Goal: Task Accomplishment & Management: Manage account settings

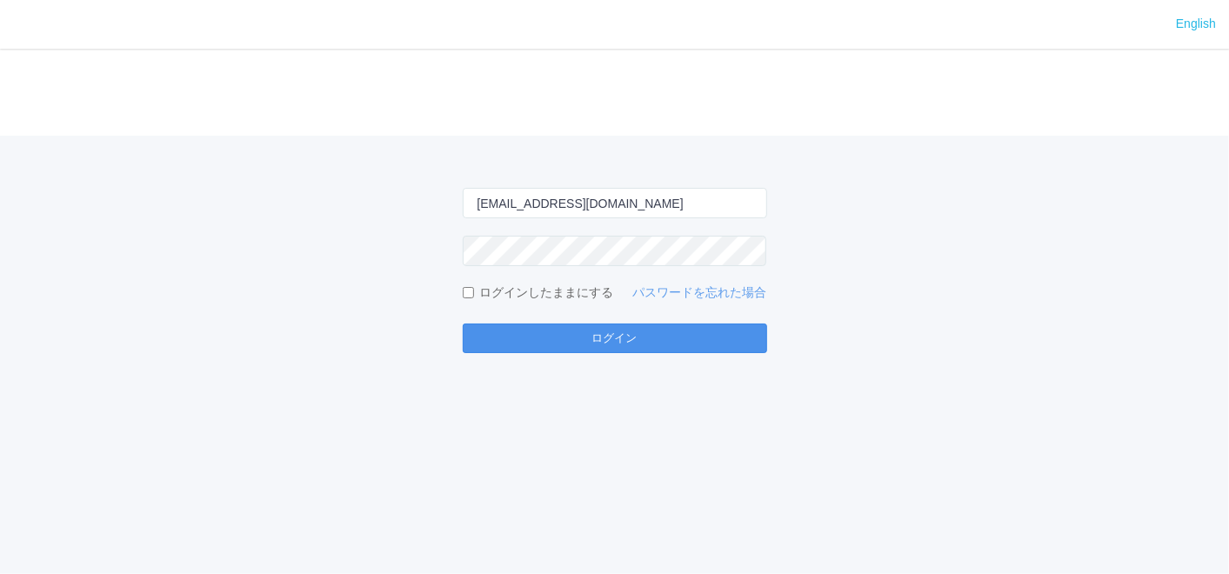
click at [554, 343] on button "ログイン" at bounding box center [615, 338] width 304 height 30
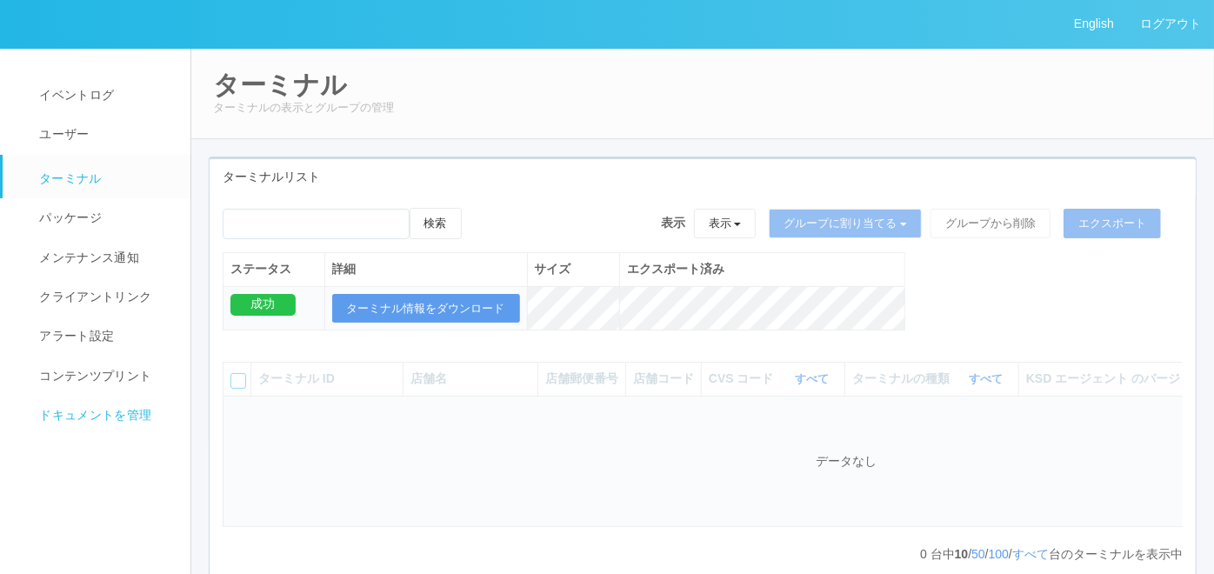
click at [111, 426] on link "ドキュメントを管理" at bounding box center [104, 415] width 203 height 39
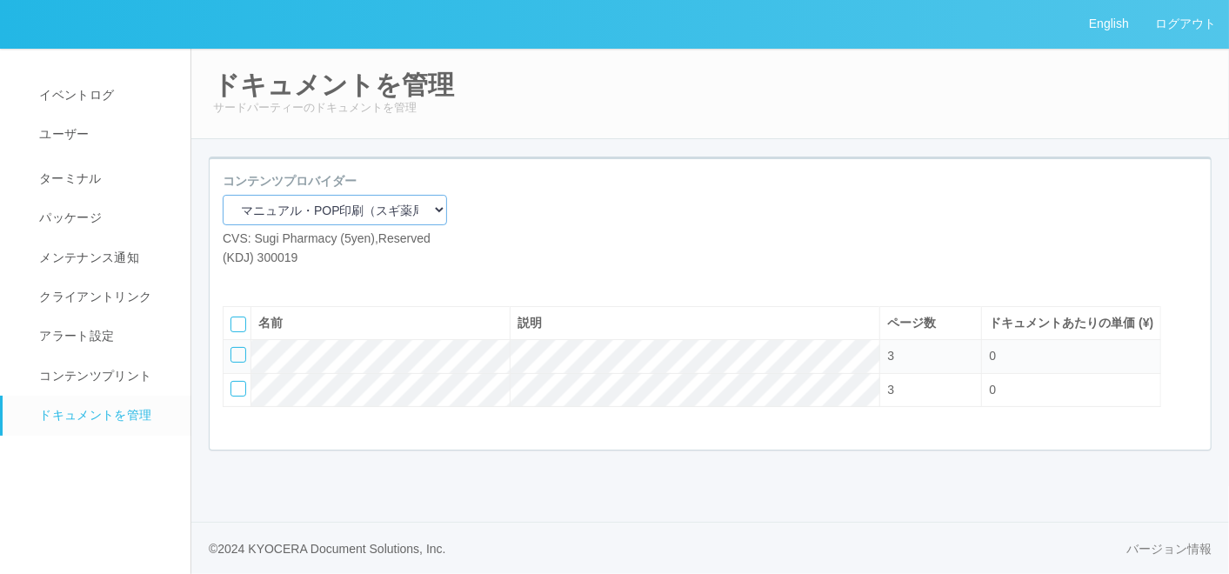
click at [375, 211] on select "マニュアル・POP印刷（スギ薬局） マニュアル・POP印刷（DY） マニュアル・POP印刷（共通） マニュアル・POP印刷（セコマ） マニュアル・POP印刷（…" at bounding box center [335, 210] width 224 height 30
select select "92e33cfa-a397-43d0-aeaa-8a96cbdf4d79"
click at [223, 195] on select "マニュアル・POP印刷（スギ薬局） マニュアル・POP印刷（DY） マニュアル・POP印刷（共通） マニュアル・POP印刷（セコマ） マニュアル・POP印刷（…" at bounding box center [335, 210] width 224 height 30
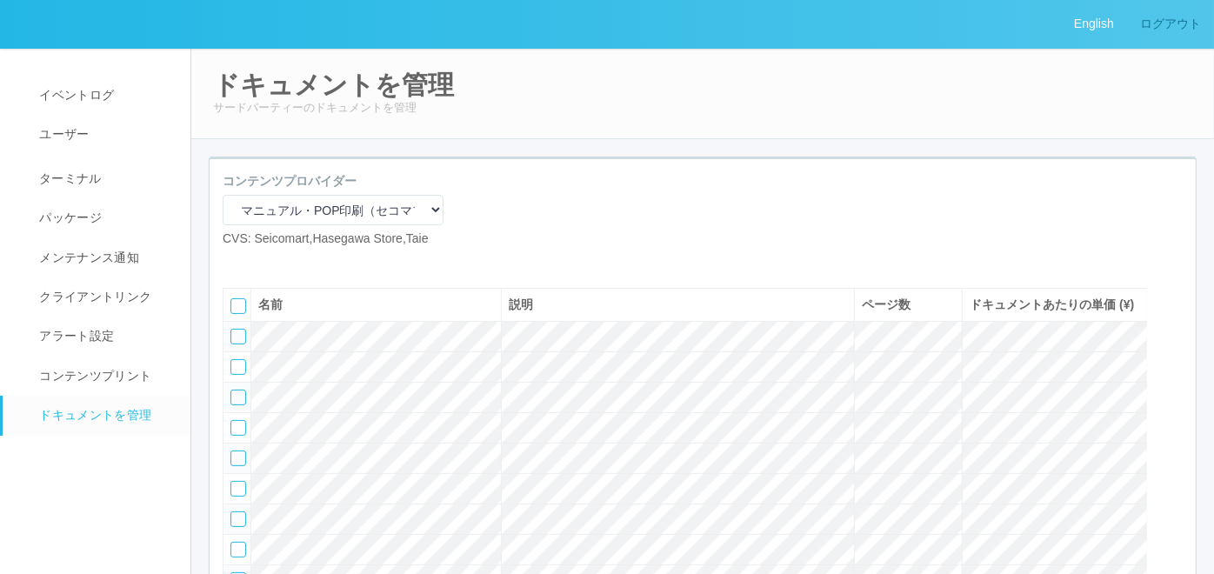
click at [1180, 22] on link "ログアウト" at bounding box center [1170, 24] width 87 height 48
